Goal: Information Seeking & Learning: Find specific fact

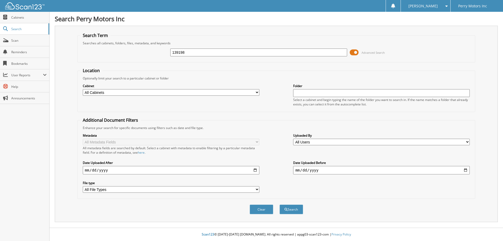
type input "139198"
click at [280, 204] on button "Search" at bounding box center [292, 209] width 24 height 10
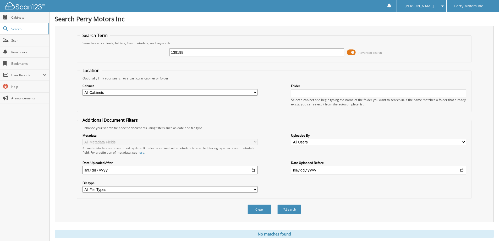
scroll to position [15, 0]
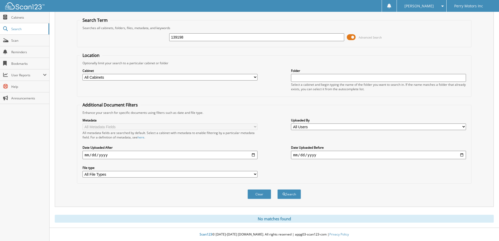
click at [203, 36] on input "139198" at bounding box center [256, 37] width 175 height 8
type input "137518"
click at [277, 189] on button "Search" at bounding box center [289, 194] width 24 height 10
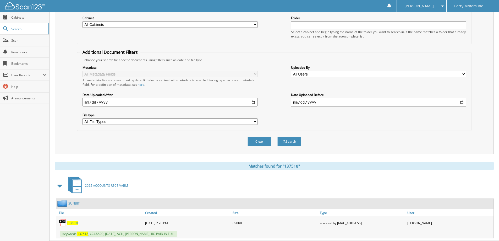
scroll to position [81, 0]
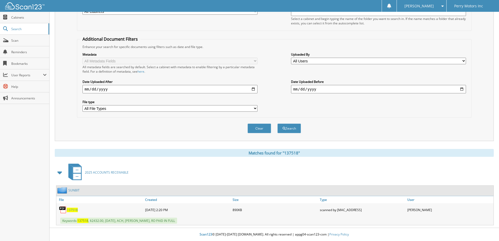
click at [75, 209] on span "137518" at bounding box center [72, 209] width 11 height 4
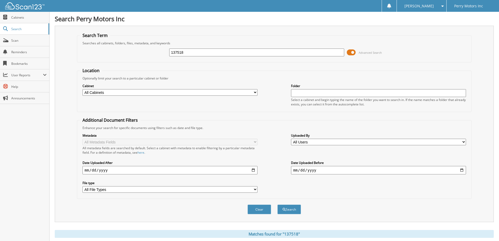
click at [221, 52] on input "137518" at bounding box center [256, 52] width 175 height 8
type input "138023"
click at [277, 204] on button "Search" at bounding box center [289, 209] width 24 height 10
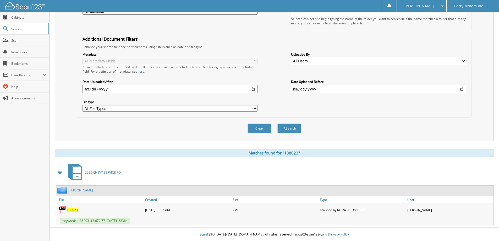
click at [72, 211] on span "138023" at bounding box center [72, 209] width 11 height 4
